Goal: Check status: Check status

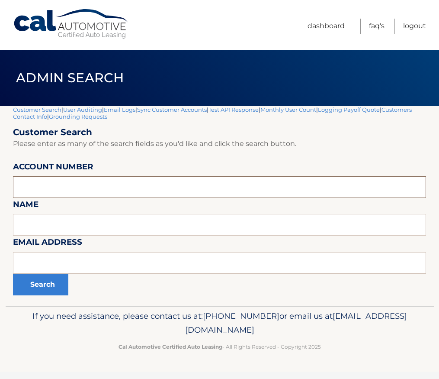
paste input "44455534696"
type input "44455534696"
click at [53, 285] on button "Search" at bounding box center [40, 285] width 55 height 22
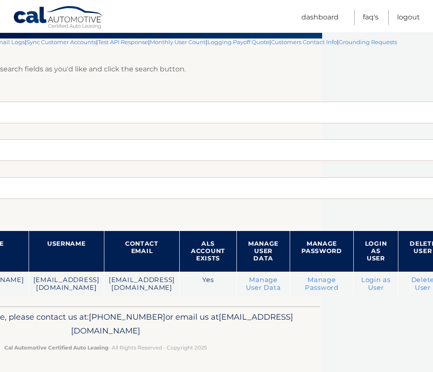
scroll to position [68, 111]
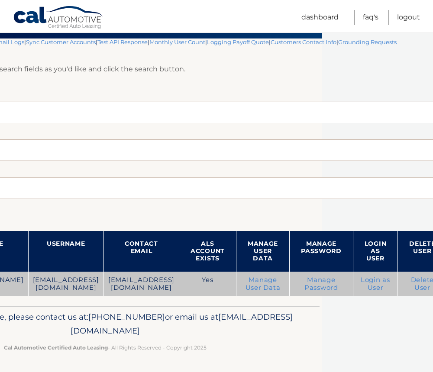
click at [387, 286] on link "Login as User" at bounding box center [374, 284] width 29 height 16
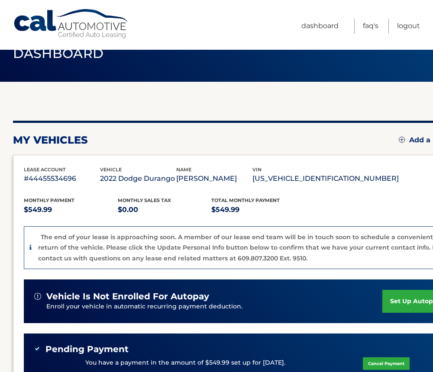
scroll to position [43, 0]
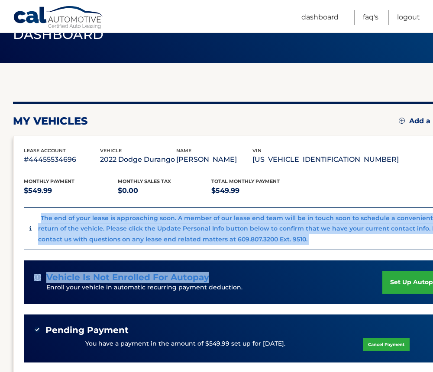
drag, startPoint x: 41, startPoint y: 219, endPoint x: 220, endPoint y: 254, distance: 182.6
click at [220, 254] on div "Monthly Payment $549.99 Monthly sales Tax $0.00 Total Monthly Payment $549.99 T…" at bounding box center [241, 307] width 435 height 283
drag, startPoint x: 220, startPoint y: 254, endPoint x: 295, endPoint y: 243, distance: 75.2
click at [295, 243] on div "The end of your lease is approaching soon. A member of our lease end team will …" at bounding box center [245, 229] width 415 height 32
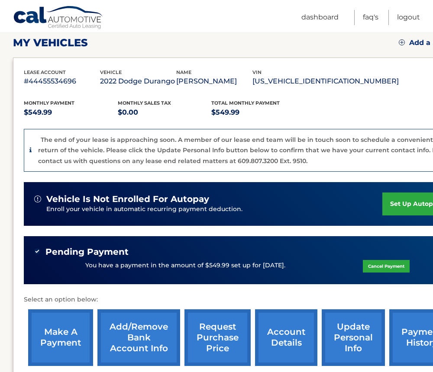
scroll to position [130, 0]
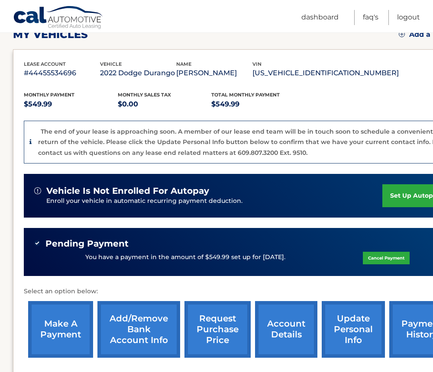
drag, startPoint x: 202, startPoint y: 257, endPoint x: 294, endPoint y: 266, distance: 93.1
click at [294, 266] on div "Pending Payment You have a payment in the amount of $549.99 set up for [DATE]. …" at bounding box center [241, 252] width 435 height 48
drag, startPoint x: 294, startPoint y: 266, endPoint x: 265, endPoint y: 258, distance: 30.4
click at [265, 258] on p "You have a payment in the amount of $549.99 set up for [DATE]." at bounding box center [185, 258] width 200 height 10
click at [278, 257] on p "You have a payment in the amount of $549.99 set up for [DATE]." at bounding box center [185, 258] width 200 height 10
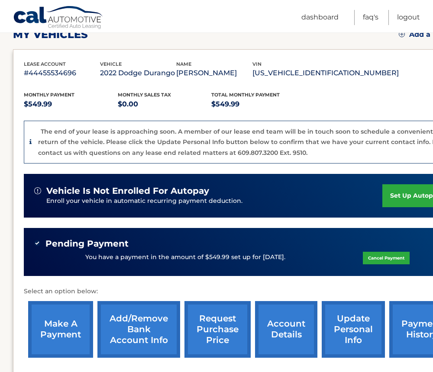
click at [278, 257] on p "You have a payment in the amount of $549.99 set up for [DATE]." at bounding box center [185, 258] width 200 height 10
drag, startPoint x: 278, startPoint y: 257, endPoint x: 253, endPoint y: 257, distance: 25.5
click at [253, 257] on p "You have a payment in the amount of $549.99 set up for [DATE]." at bounding box center [185, 258] width 200 height 10
click at [229, 255] on p "You have a payment in the amount of $549.99 set up for [DATE]." at bounding box center [185, 258] width 200 height 10
click at [212, 257] on p "You have a payment in the amount of $549.99 set up for [DATE]." at bounding box center [185, 258] width 200 height 10
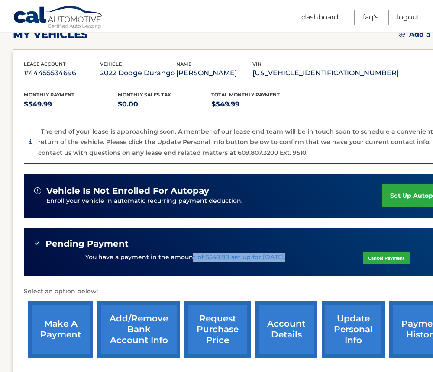
drag, startPoint x: 190, startPoint y: 258, endPoint x: 280, endPoint y: 261, distance: 90.9
click at [280, 261] on p "You have a payment in the amount of $549.99 set up for [DATE]." at bounding box center [185, 258] width 200 height 10
